Goal: Navigation & Orientation: Find specific page/section

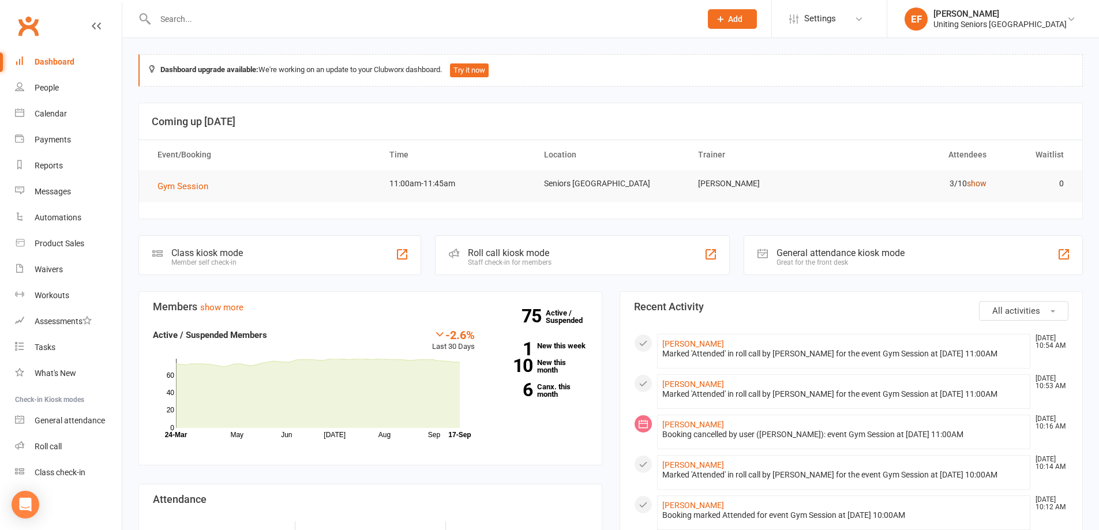
click at [974, 185] on link "show" at bounding box center [977, 183] width 20 height 9
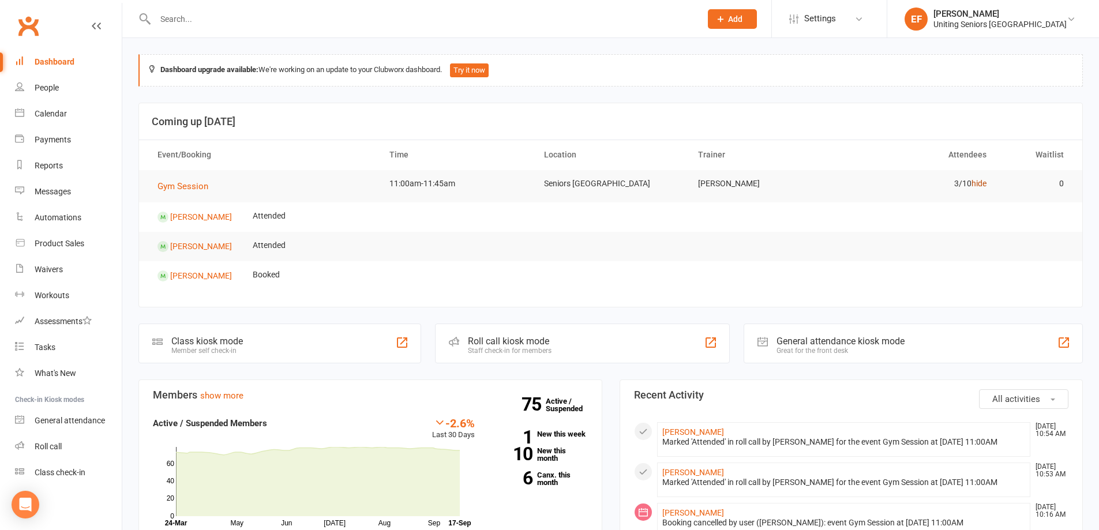
click at [974, 185] on link "hide" at bounding box center [979, 183] width 15 height 9
